Goal: Information Seeking & Learning: Compare options

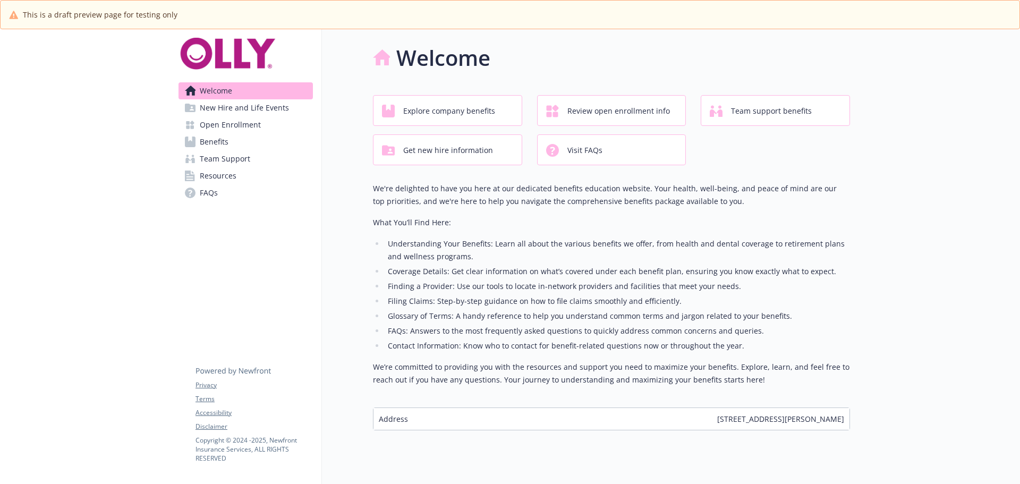
click at [238, 106] on span "New Hire and Life Events" at bounding box center [244, 107] width 89 height 17
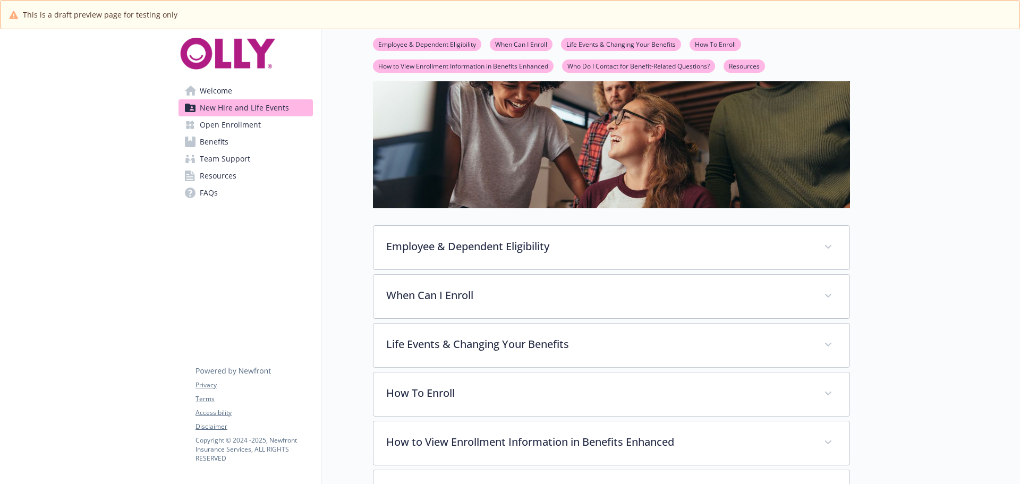
scroll to position [159, 0]
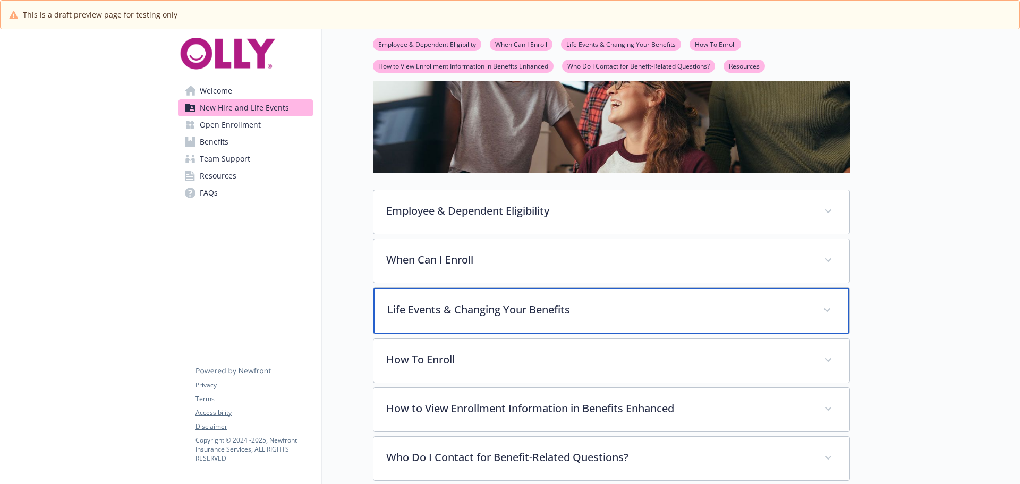
click at [825, 310] on icon at bounding box center [827, 310] width 6 height 4
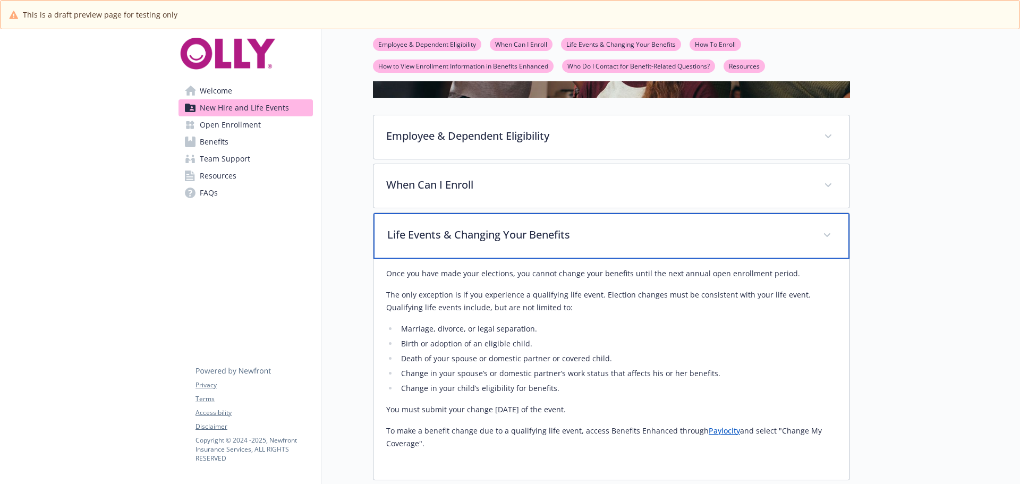
scroll to position [266, 0]
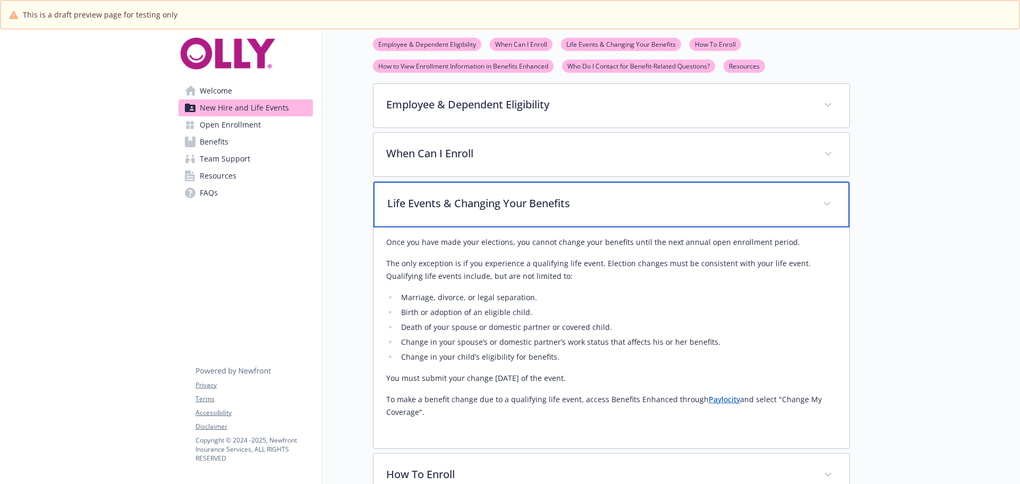
drag, startPoint x: 378, startPoint y: 195, endPoint x: 762, endPoint y: 420, distance: 445.3
click at [762, 420] on div "Life Events & Changing Your Benefits Once you have made your elections, you can…" at bounding box center [611, 315] width 477 height 268
copy div "Life Events & Changing Your Benefits Once you have made your elections, you can…"
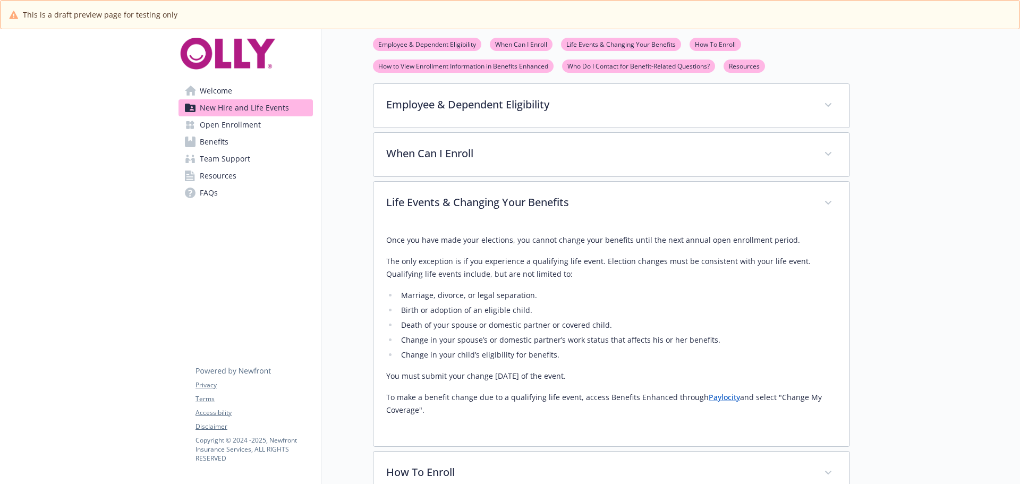
copy div "Life Events & Changing Your Benefits Once you have made your elections, you can…"
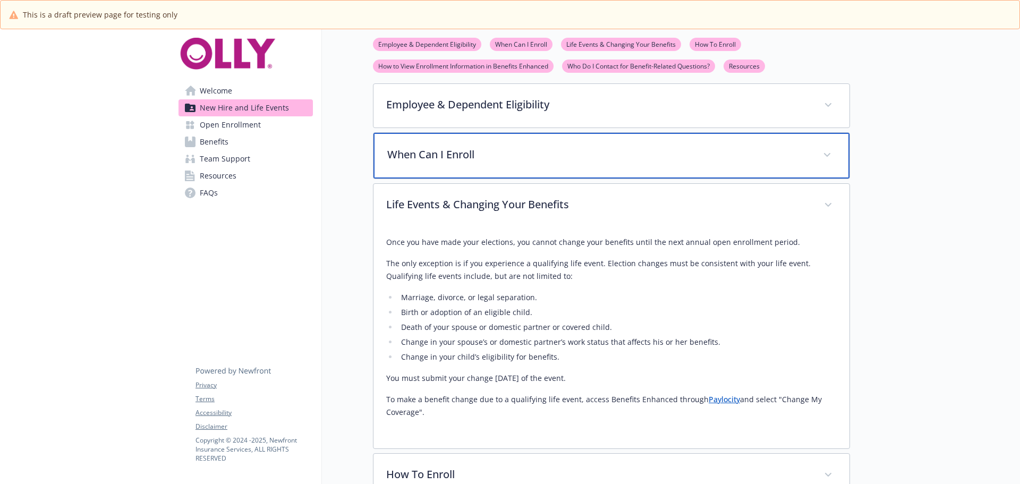
click at [604, 155] on p "When Can I Enroll" at bounding box center [598, 155] width 423 height 16
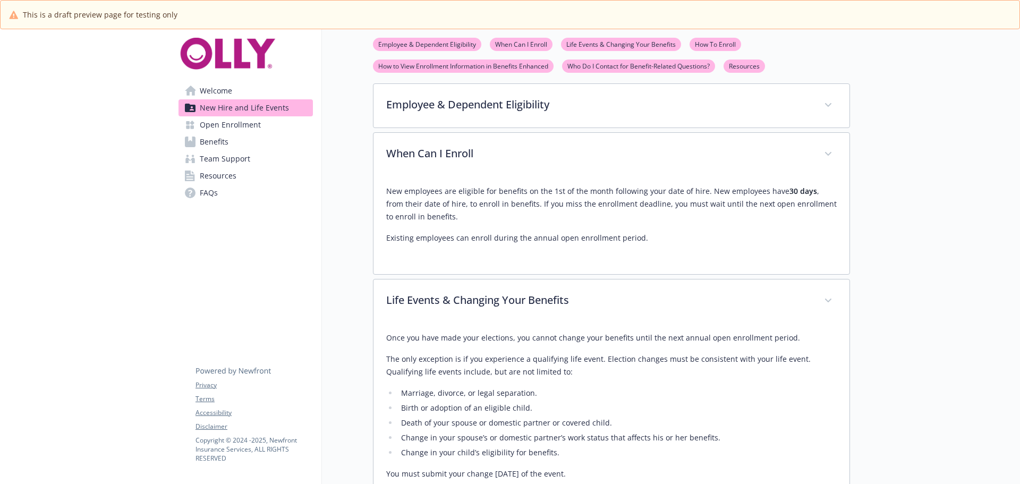
click at [230, 147] on link "Benefits" at bounding box center [245, 141] width 134 height 17
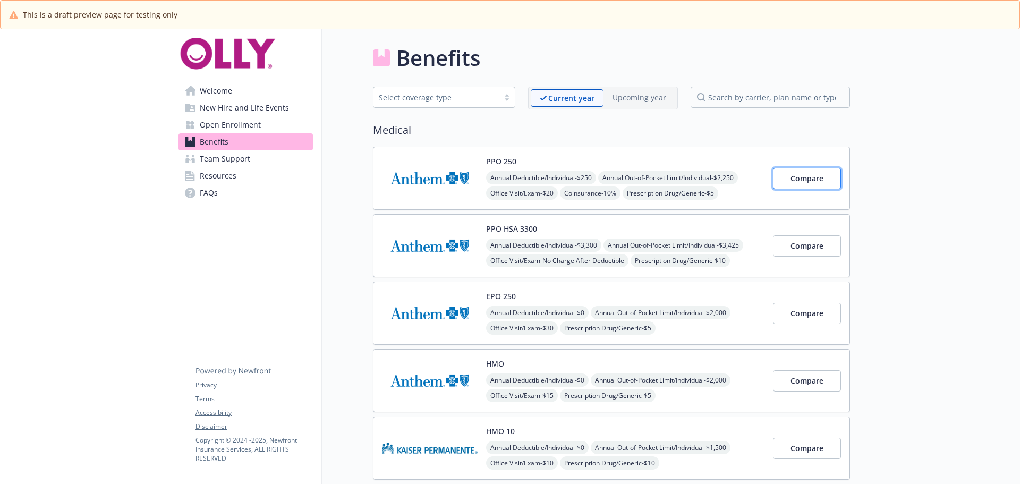
click at [821, 175] on span "Compare" at bounding box center [806, 178] width 33 height 10
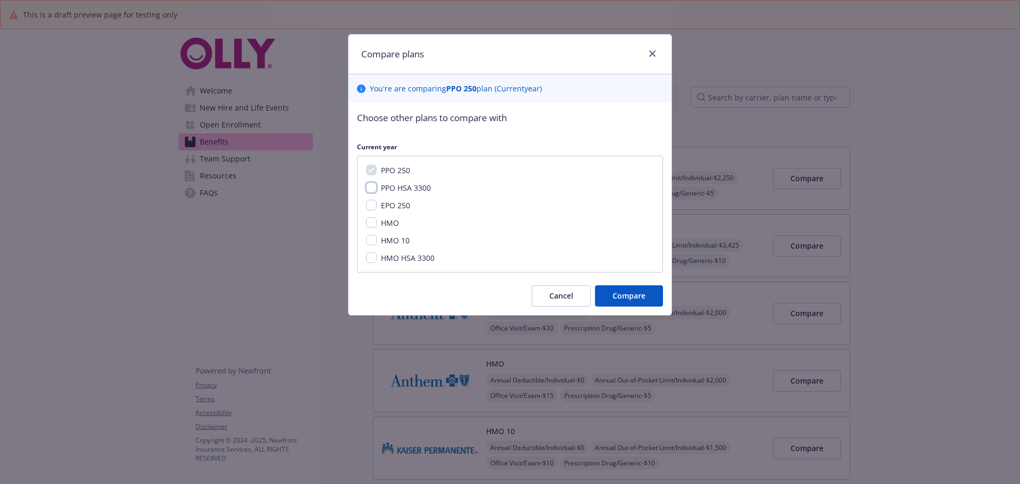
click at [374, 187] on input "PPO HSA 3300" at bounding box center [371, 187] width 11 height 11
checkbox input "true"
click at [373, 208] on input "EPO 250" at bounding box center [371, 205] width 11 height 11
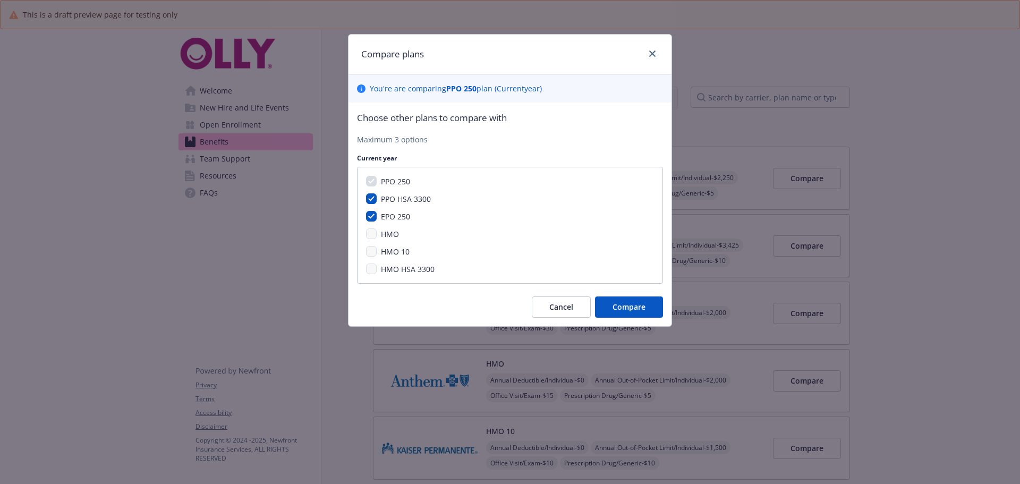
click at [374, 228] on div "PPO 250 PPO HSA 3300 EPO 250 HMO HMO 10 HMO HSA 3300" at bounding box center [510, 225] width 306 height 117
click at [377, 219] on div "EPO 250" at bounding box center [395, 216] width 36 height 11
click at [365, 214] on div "PPO 250 PPO HSA 3300 EPO 250 HMO HMO 10 HMO HSA 3300" at bounding box center [510, 225] width 306 height 117
click at [370, 216] on input "EPO 250" at bounding box center [371, 216] width 11 height 11
checkbox input "false"
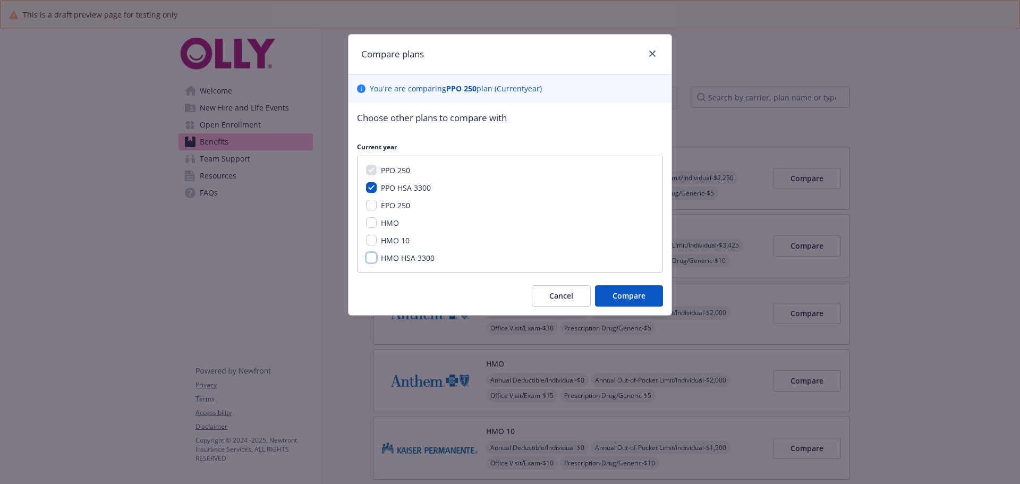
click at [370, 258] on input "HMO HSA 3300" at bounding box center [371, 257] width 11 height 11
checkbox input "true"
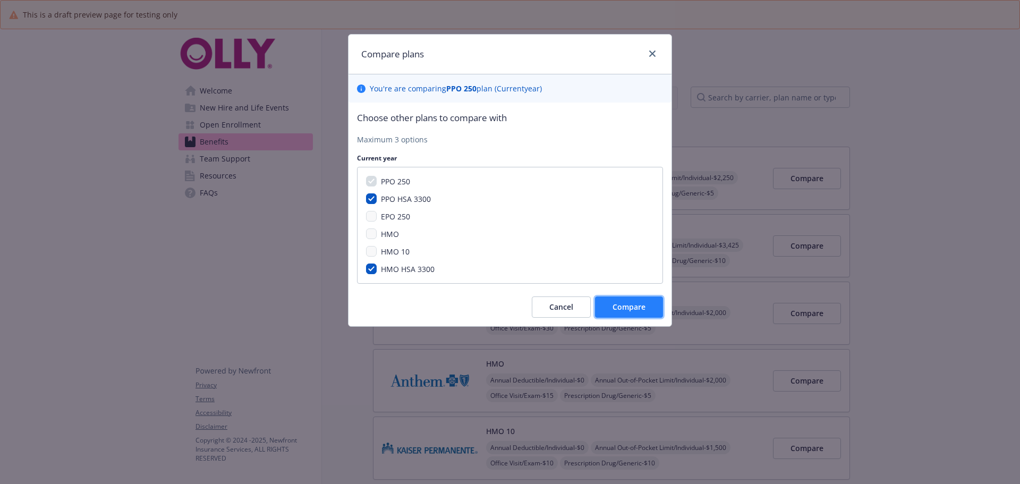
click at [629, 313] on button "Compare" at bounding box center [629, 306] width 68 height 21
